Goal: Information Seeking & Learning: Learn about a topic

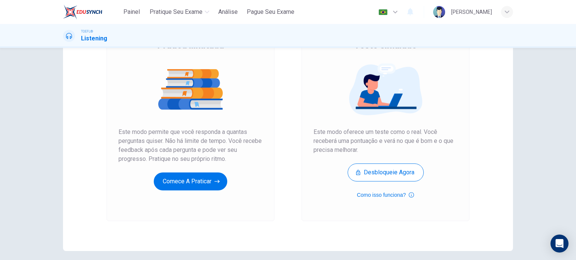
scroll to position [65, 0]
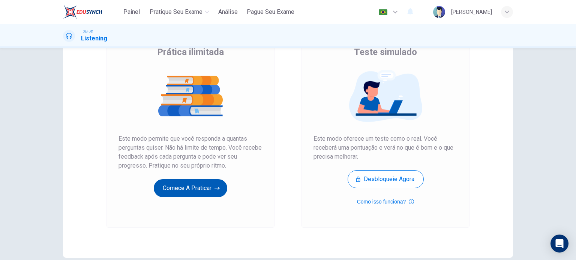
click at [194, 184] on button "Comece a praticar" at bounding box center [190, 188] width 73 height 18
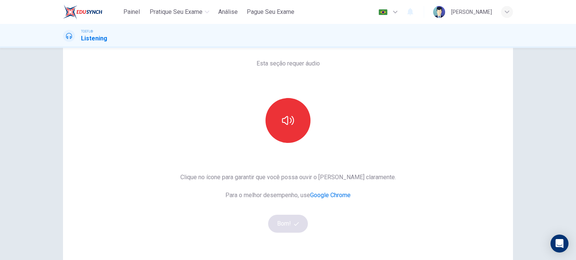
scroll to position [43, 0]
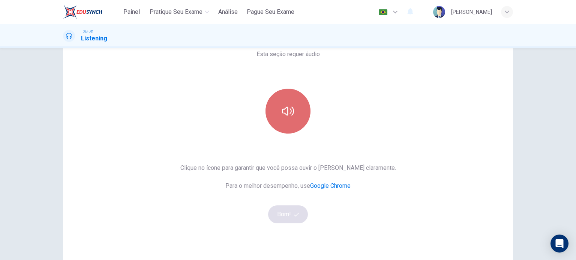
click at [278, 128] on button "button" at bounding box center [287, 111] width 45 height 45
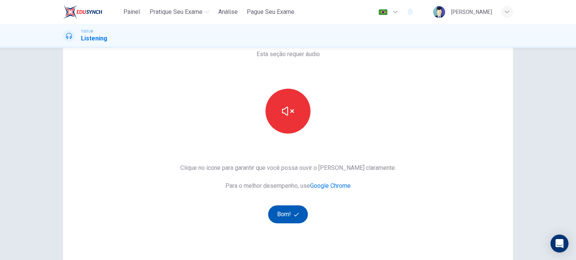
click at [277, 214] on button "Bom!" at bounding box center [288, 215] width 40 height 18
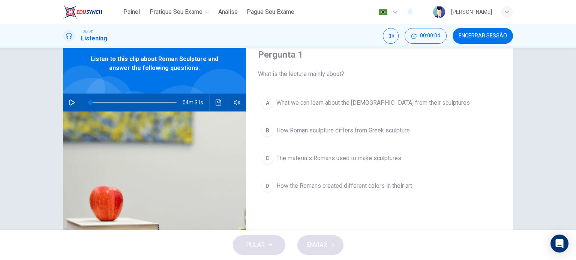
scroll to position [32, 0]
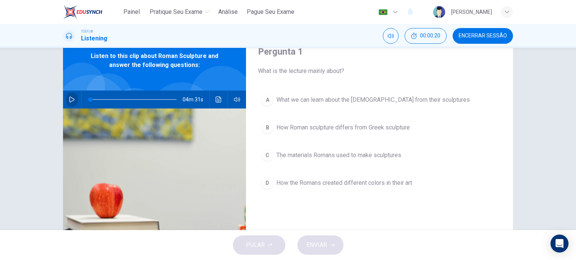
click at [71, 99] on icon "button" at bounding box center [72, 100] width 6 height 6
type input "0"
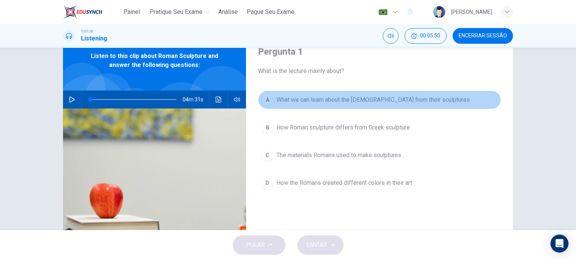
click at [265, 97] on div "A" at bounding box center [267, 100] width 12 height 12
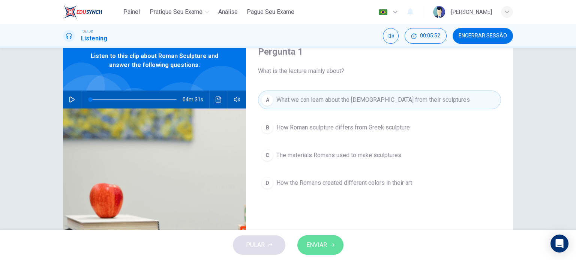
click at [317, 241] on span "ENVIAR" at bounding box center [316, 245] width 21 height 10
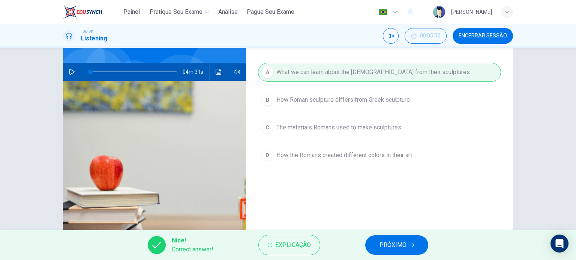
scroll to position [37, 0]
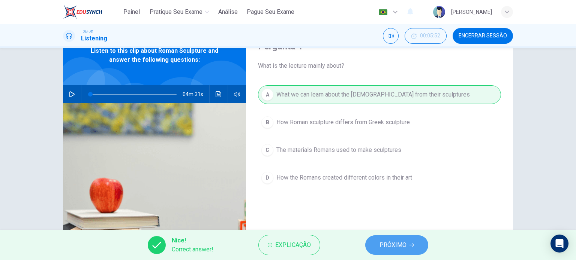
click at [403, 242] on span "PRÓXIMO" at bounding box center [392, 245] width 27 height 10
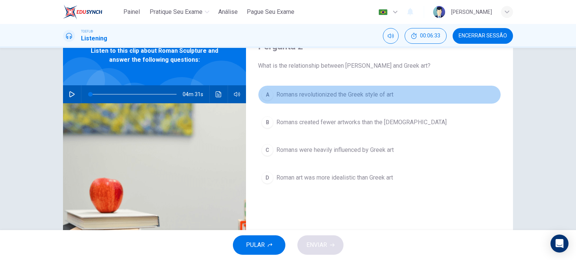
click at [266, 94] on div "A" at bounding box center [267, 95] width 12 height 12
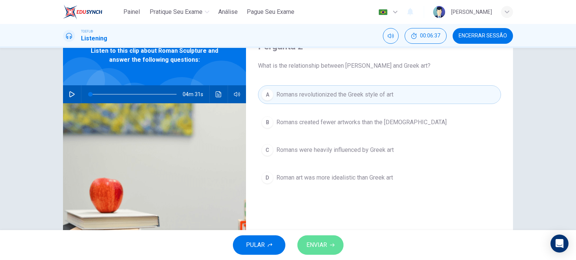
click at [321, 245] on span "ENVIAR" at bounding box center [316, 245] width 21 height 10
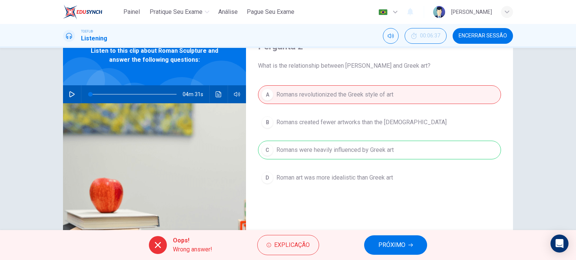
click at [401, 245] on span "PRÓXIMO" at bounding box center [391, 245] width 27 height 10
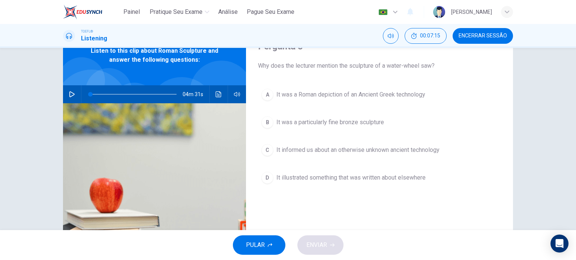
click at [320, 149] on span "It informed us about an otherwise unknown ancient technology" at bounding box center [357, 150] width 163 height 9
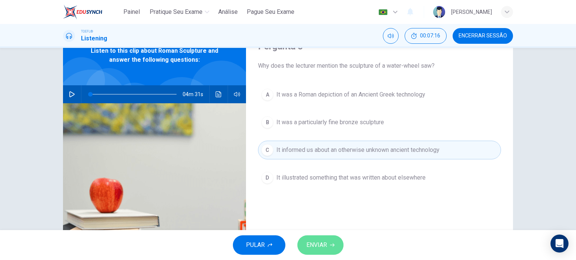
click at [316, 245] on span "ENVIAR" at bounding box center [316, 245] width 21 height 10
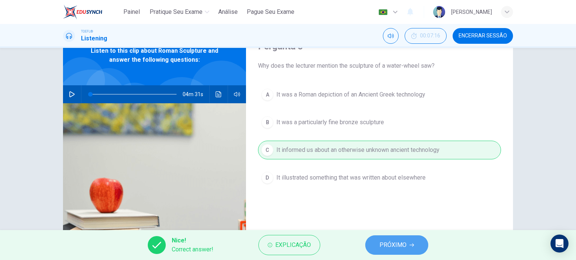
click at [408, 250] on button "PRÓXIMO" at bounding box center [396, 245] width 63 height 19
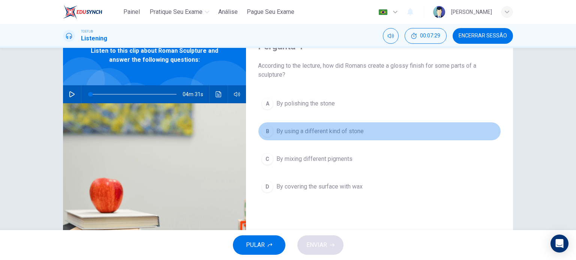
click at [329, 132] on span "By using a different kind of stone" at bounding box center [319, 131] width 87 height 9
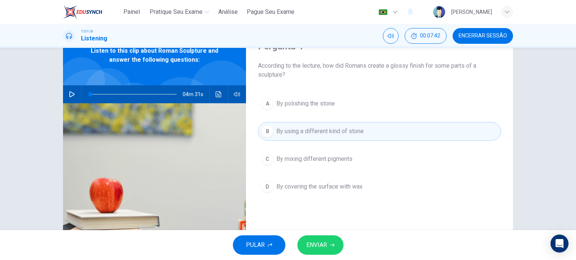
click at [319, 243] on span "ENVIAR" at bounding box center [316, 245] width 21 height 10
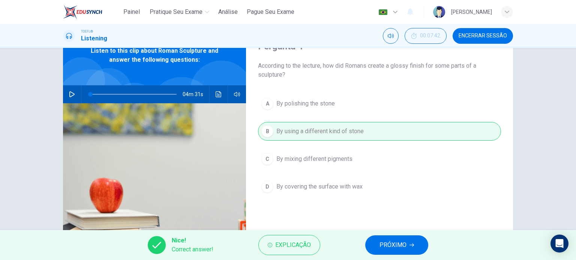
click at [379, 246] on button "PRÓXIMO" at bounding box center [396, 245] width 63 height 19
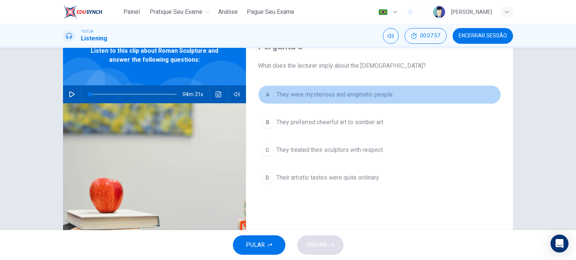
click at [330, 94] on span "They were mysterious and enigmatic people" at bounding box center [334, 94] width 116 height 9
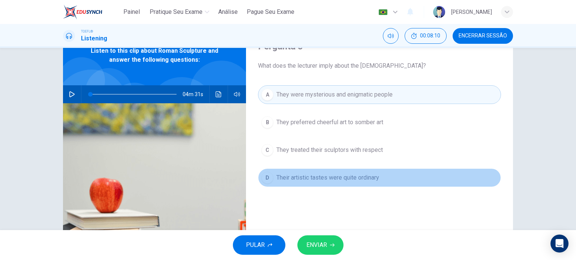
click at [346, 173] on span "Their artistic tastes were quite ordinary" at bounding box center [327, 177] width 103 height 9
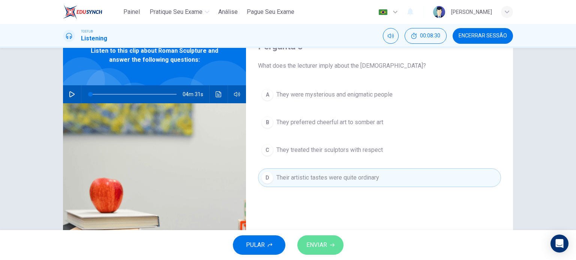
click at [322, 244] on span "ENVIAR" at bounding box center [316, 245] width 21 height 10
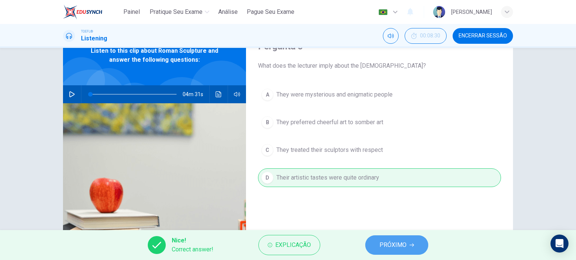
click at [414, 242] on button "PRÓXIMO" at bounding box center [396, 245] width 63 height 19
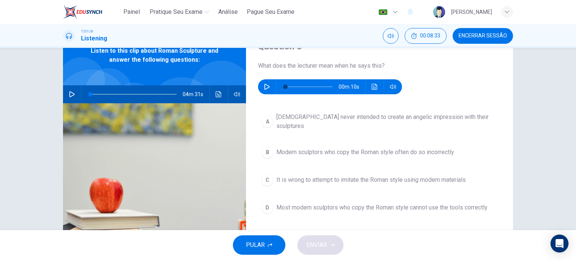
click at [266, 88] on icon "button" at bounding box center [267, 87] width 6 height 6
click at [264, 84] on icon "button" at bounding box center [266, 87] width 5 height 6
type input "0"
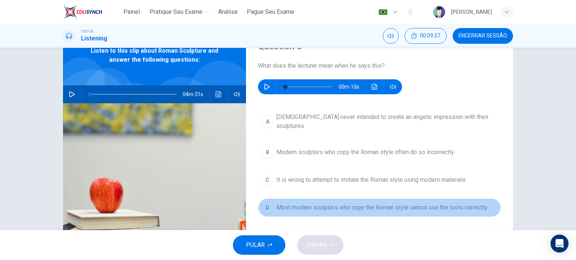
click at [288, 203] on span "Most modern sculptors who copy the Roman style cannot use the tools correctly" at bounding box center [381, 207] width 211 height 9
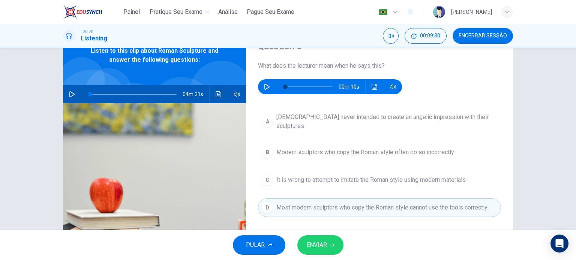
click at [324, 245] on span "ENVIAR" at bounding box center [316, 245] width 21 height 10
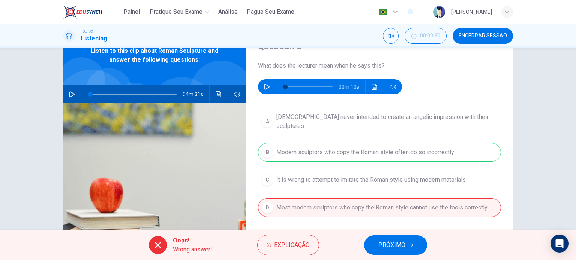
click at [369, 141] on div "A [DEMOGRAPHIC_DATA] never intended to create an angelic impression with their …" at bounding box center [379, 170] width 243 height 123
click at [385, 247] on span "PRÓXIMO" at bounding box center [391, 245] width 27 height 10
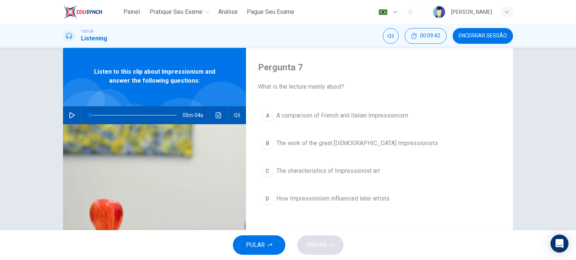
scroll to position [12, 0]
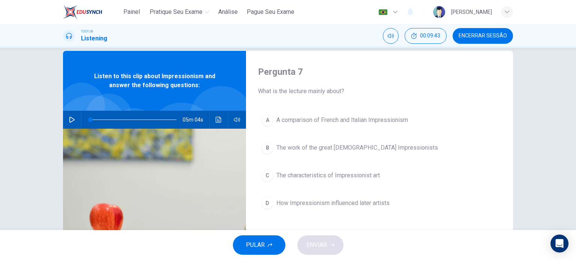
click at [69, 119] on icon "button" at bounding box center [71, 120] width 5 height 6
click at [69, 117] on icon "button" at bounding box center [72, 120] width 6 height 6
drag, startPoint x: 88, startPoint y: 120, endPoint x: 163, endPoint y: 122, distance: 74.6
click at [163, 122] on span at bounding box center [163, 120] width 4 height 4
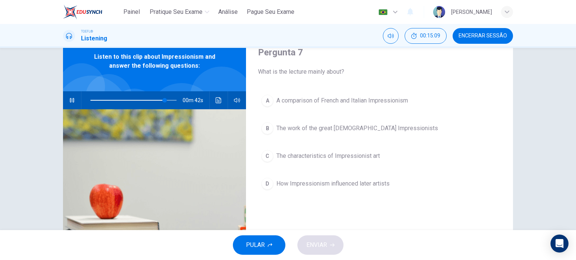
scroll to position [19, 0]
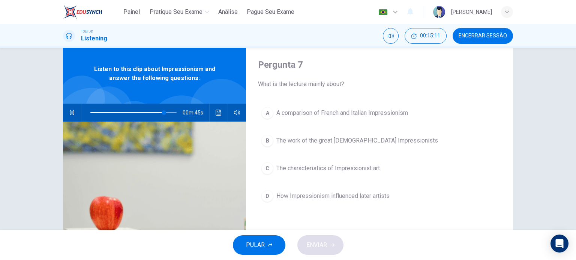
click at [72, 112] on icon "button" at bounding box center [72, 113] width 6 height 6
click at [71, 110] on icon "button" at bounding box center [72, 113] width 6 height 6
type input "0"
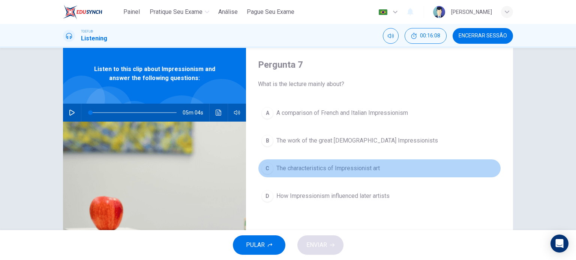
click at [325, 169] on span "The characteristics of Impressionist art" at bounding box center [327, 168] width 103 height 9
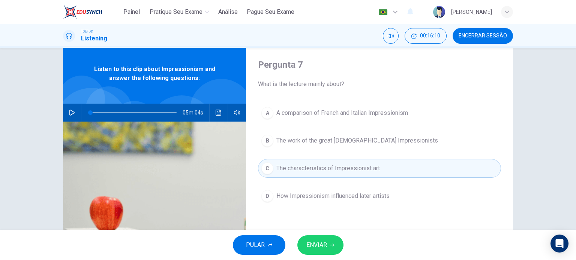
click at [326, 242] on span "ENVIAR" at bounding box center [316, 245] width 21 height 10
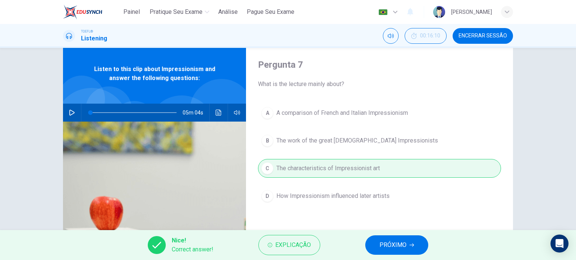
click at [403, 240] on span "PRÓXIMO" at bounding box center [392, 245] width 27 height 10
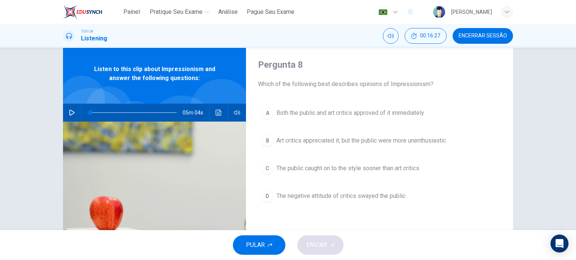
click at [381, 167] on span "The public caught on to the style sooner than art critics" at bounding box center [347, 168] width 143 height 9
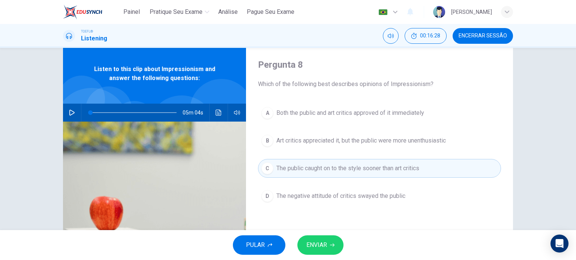
click at [329, 240] on button "ENVIAR" at bounding box center [320, 245] width 46 height 19
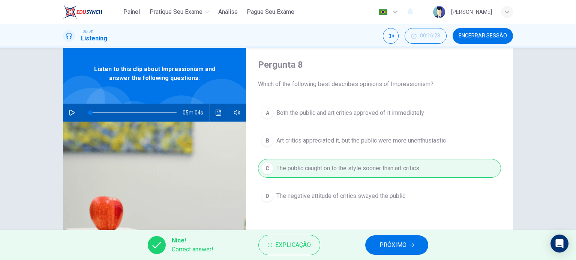
click at [393, 241] on span "PRÓXIMO" at bounding box center [392, 245] width 27 height 10
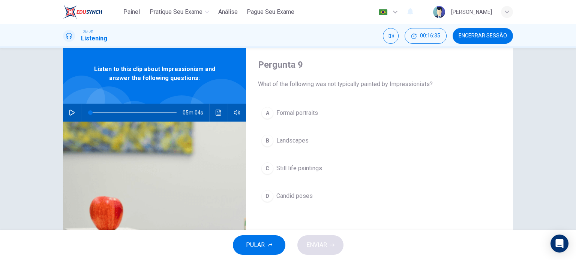
click at [298, 138] on span "Landscapes" at bounding box center [292, 140] width 32 height 9
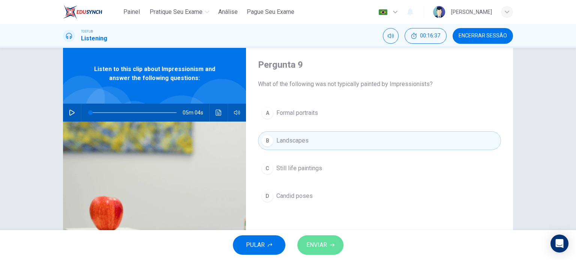
click at [314, 242] on span "ENVIAR" at bounding box center [316, 245] width 21 height 10
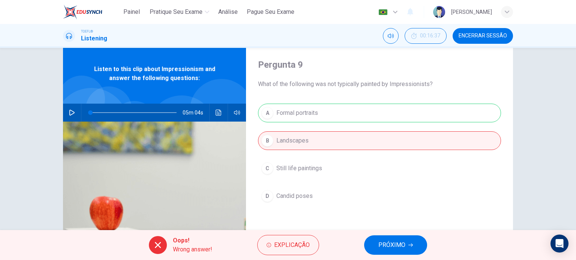
click at [314, 112] on div "A Formal portraits B Landscapes C Still life paintings D [PERSON_NAME] poses" at bounding box center [379, 162] width 243 height 117
click at [383, 239] on button "PRÓXIMO" at bounding box center [395, 245] width 63 height 19
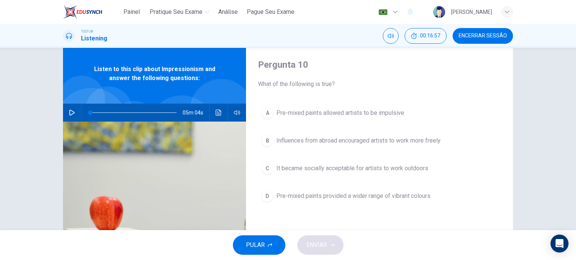
click at [352, 115] on span "Pre-mixed paints allowed artists to be impulsive" at bounding box center [340, 113] width 128 height 9
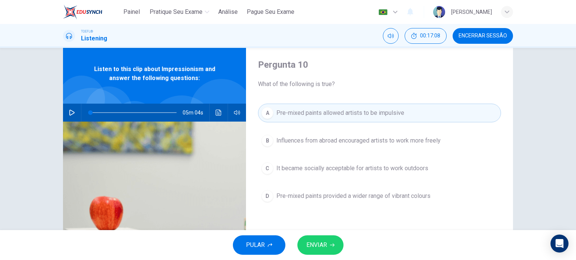
click at [331, 245] on icon "button" at bounding box center [332, 245] width 4 height 4
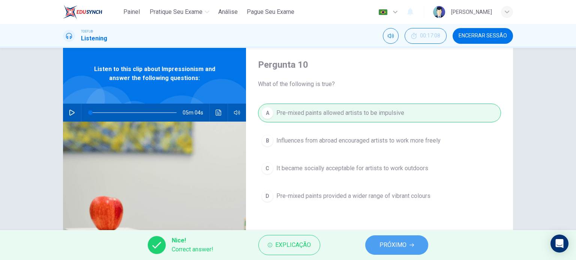
click at [374, 242] on button "PRÓXIMO" at bounding box center [396, 245] width 63 height 19
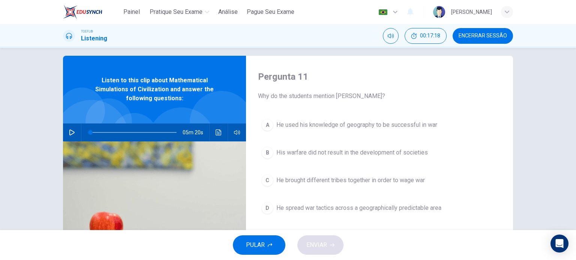
scroll to position [0, 0]
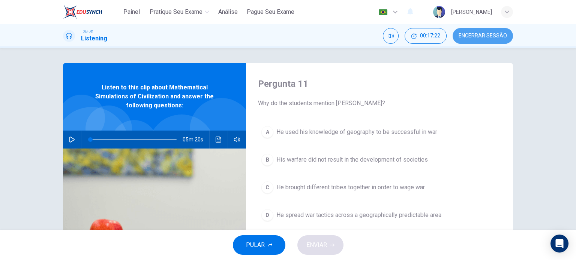
click at [480, 37] on span "Encerrar Sessão" at bounding box center [482, 36] width 48 height 6
